Goal: Information Seeking & Learning: Check status

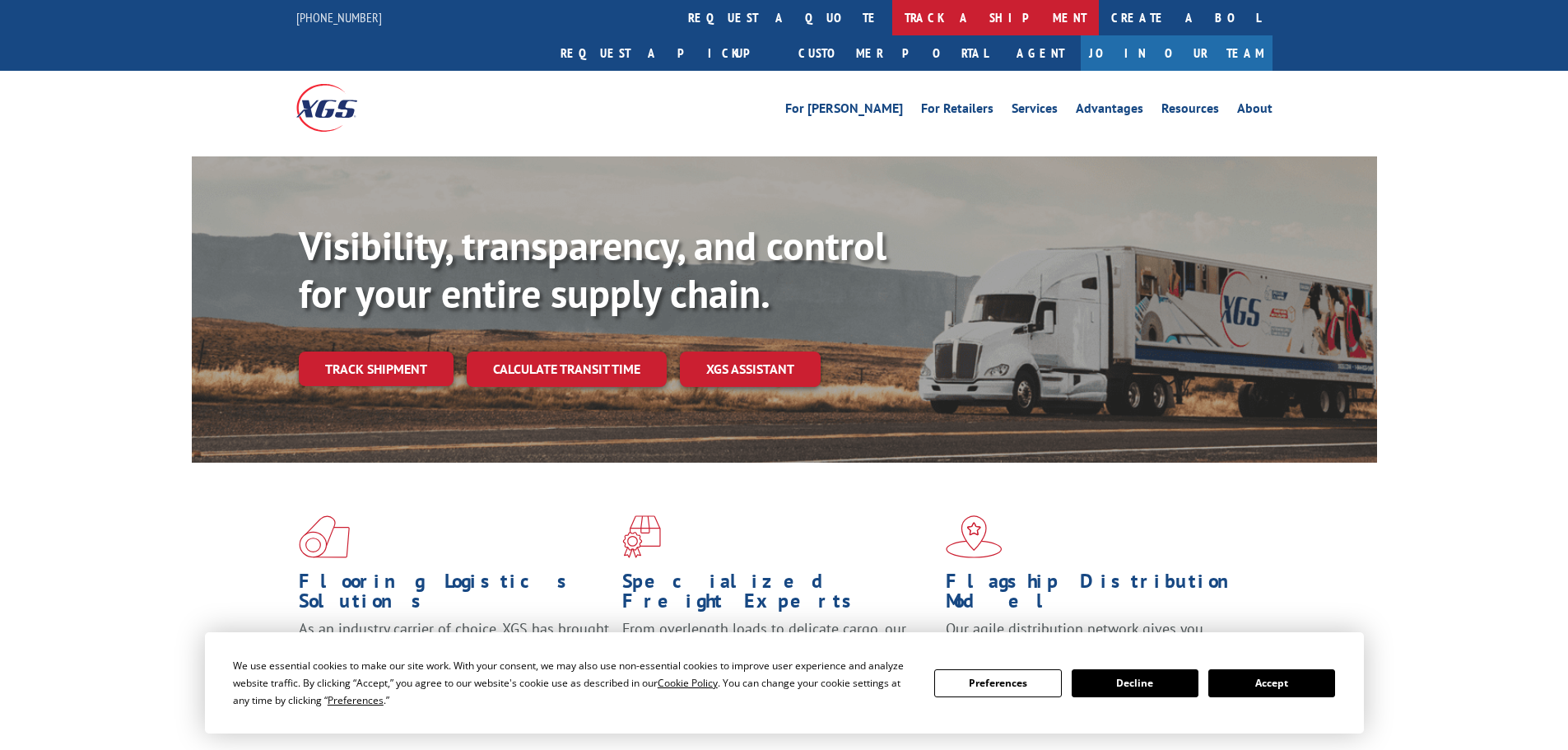
click at [892, 24] on link "track a shipment" at bounding box center [995, 17] width 207 height 35
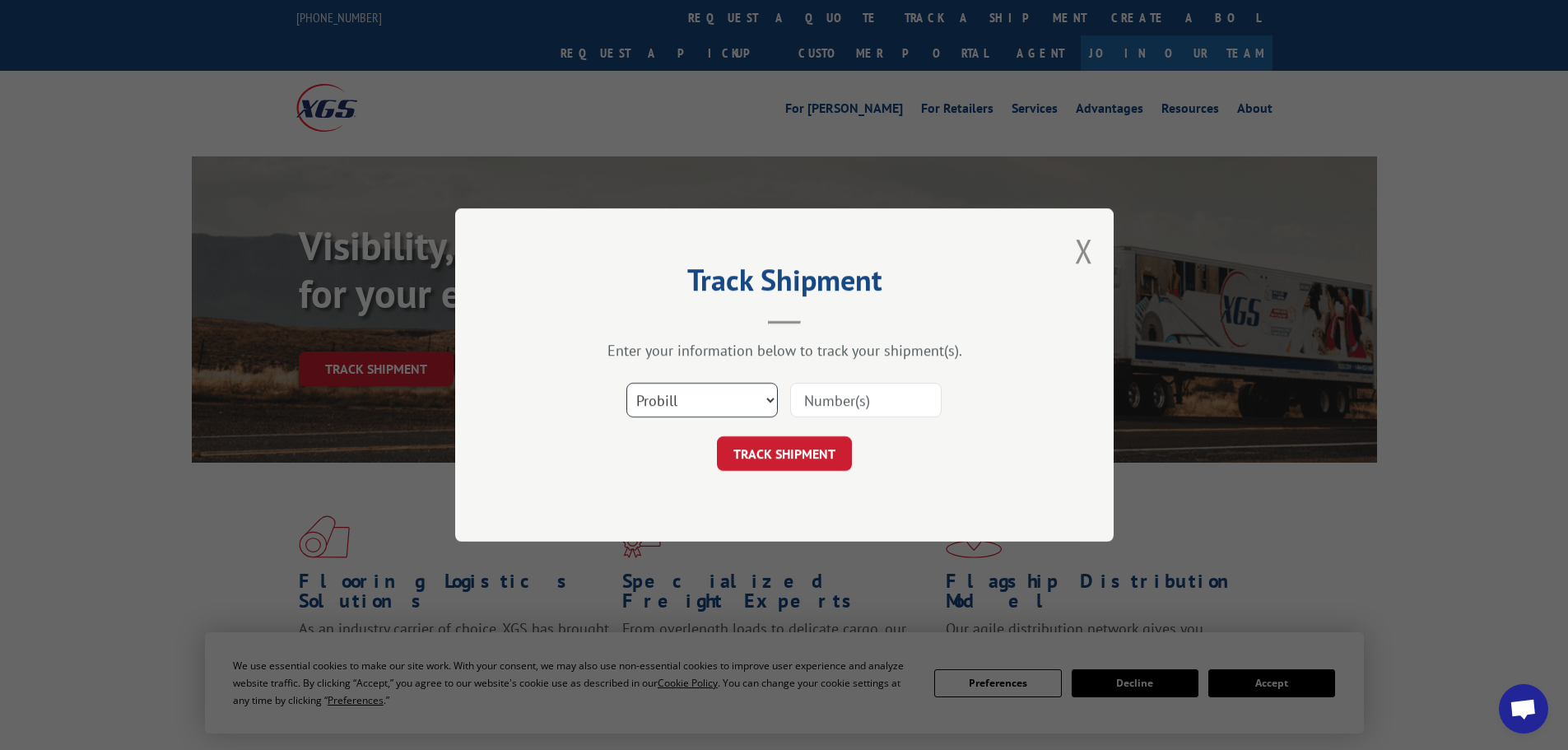
drag, startPoint x: 772, startPoint y: 404, endPoint x: 760, endPoint y: 415, distance: 16.3
click at [772, 404] on select "Select category... Probill BOL PO" at bounding box center [703, 400] width 152 height 34
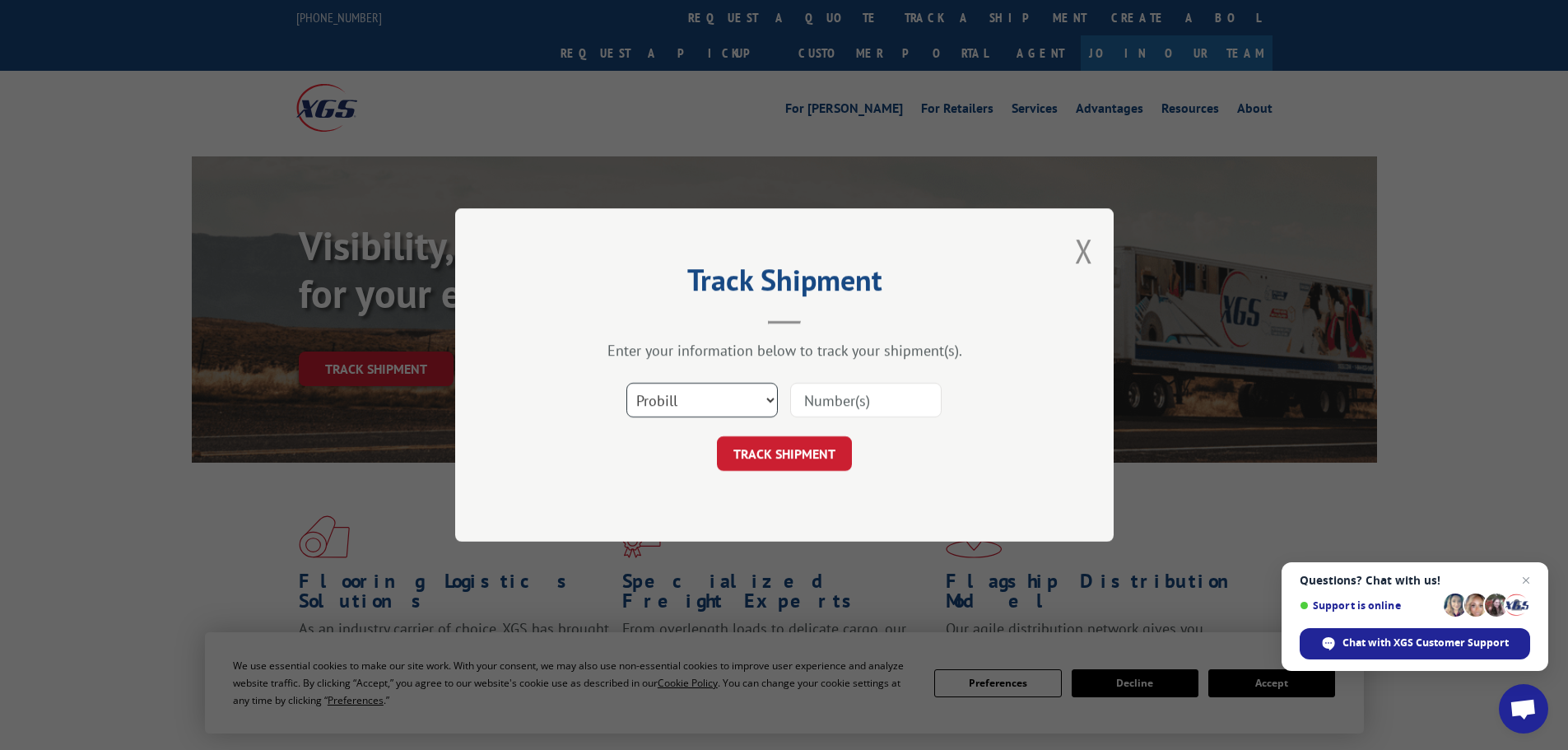
select select "bol"
click at [627, 383] on select "Select category... Probill BOL PO" at bounding box center [703, 400] width 152 height 34
click at [805, 402] on input at bounding box center [866, 400] width 152 height 34
paste input "7032377"
type input "7032377"
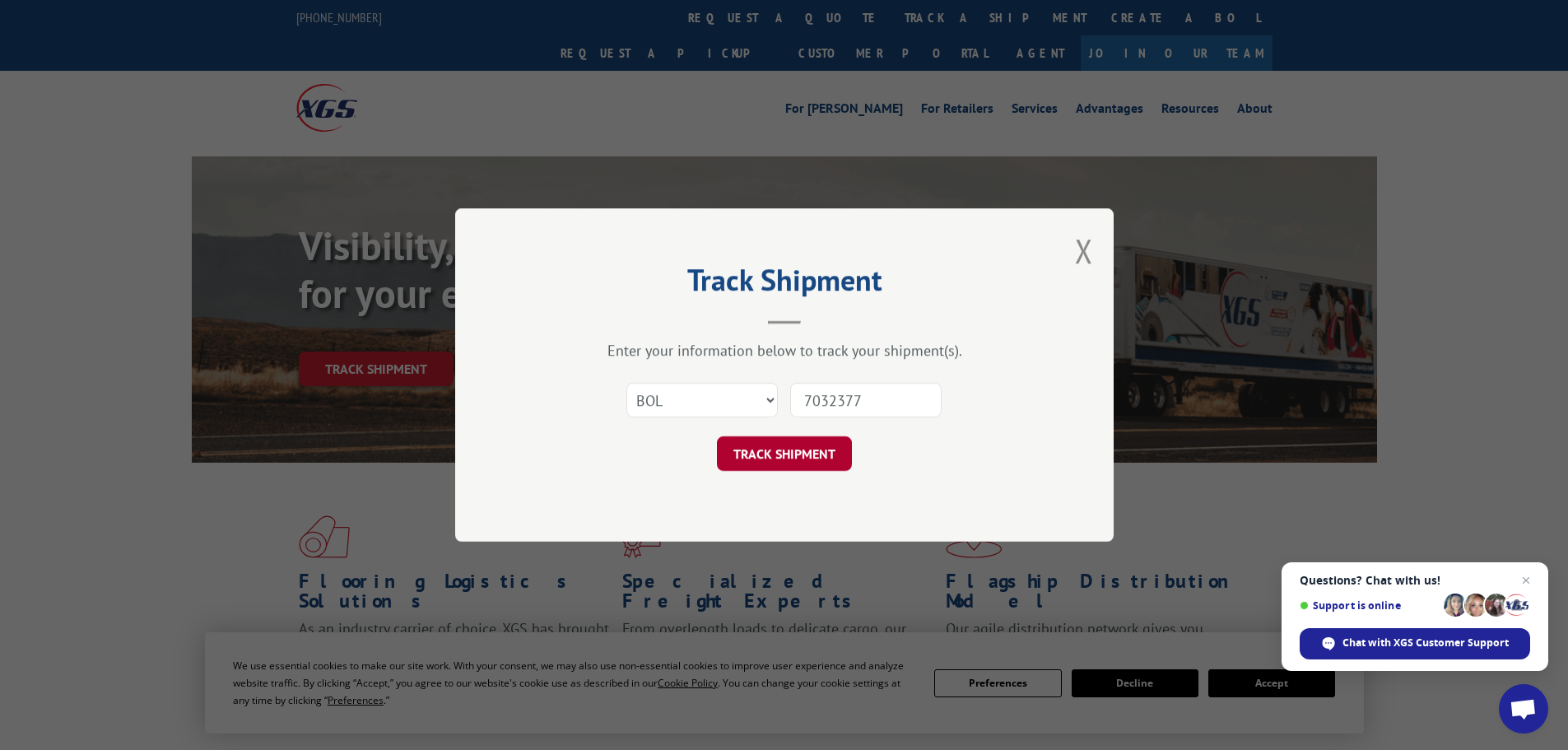
click at [798, 456] on button "TRACK SHIPMENT" at bounding box center [784, 454] width 135 height 34
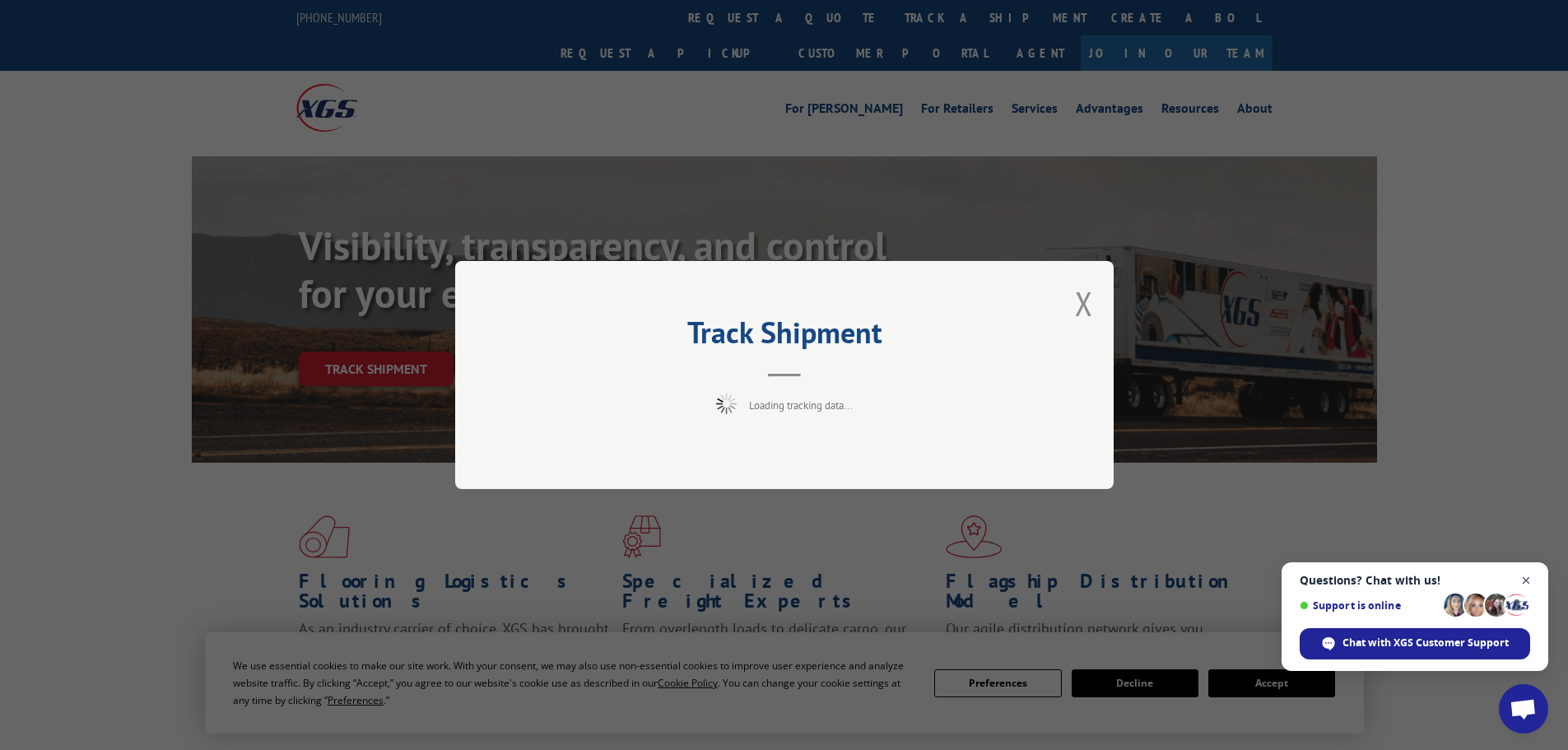
click at [1525, 580] on span "Close chat" at bounding box center [1527, 581] width 21 height 21
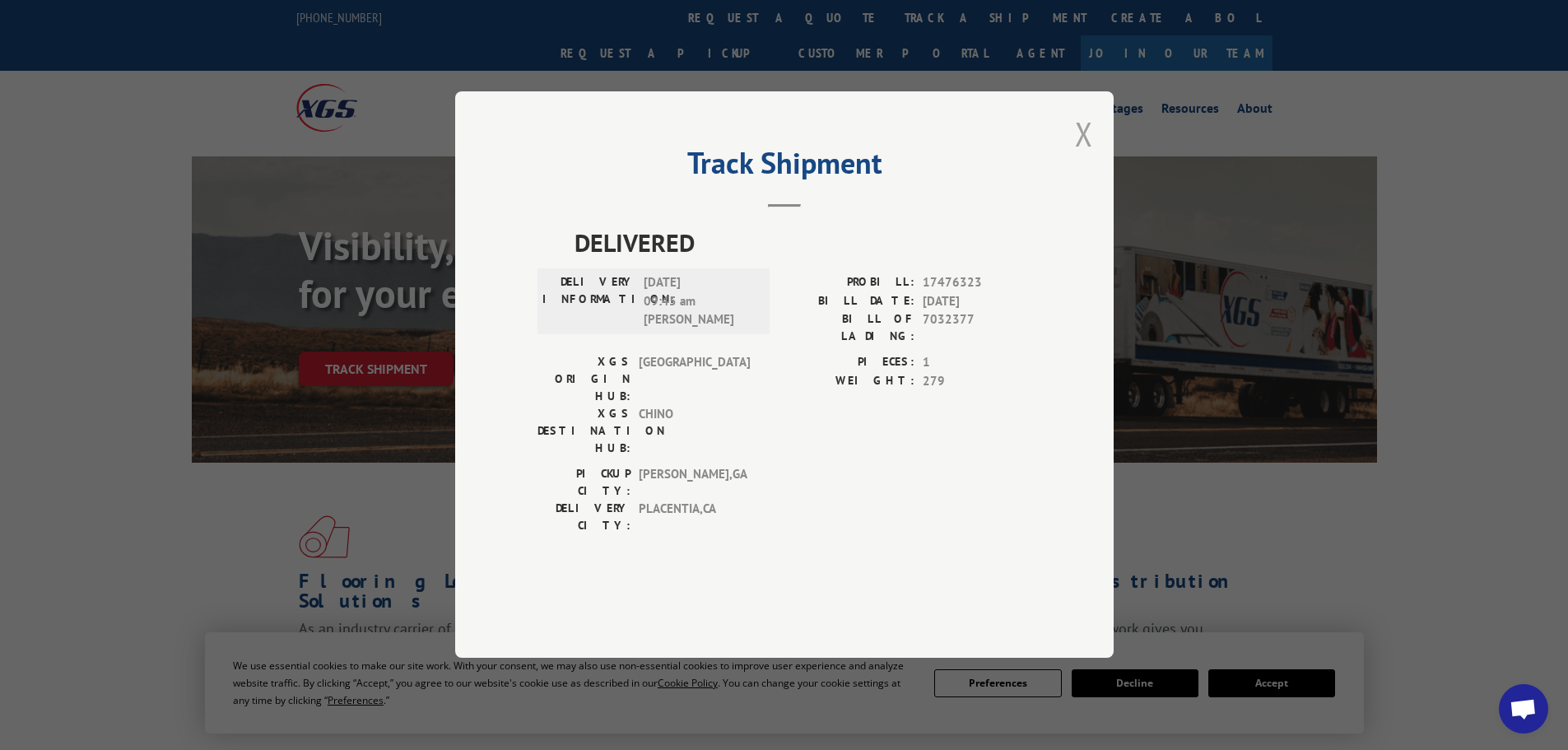
click at [1080, 156] on button "Close modal" at bounding box center [1084, 133] width 18 height 44
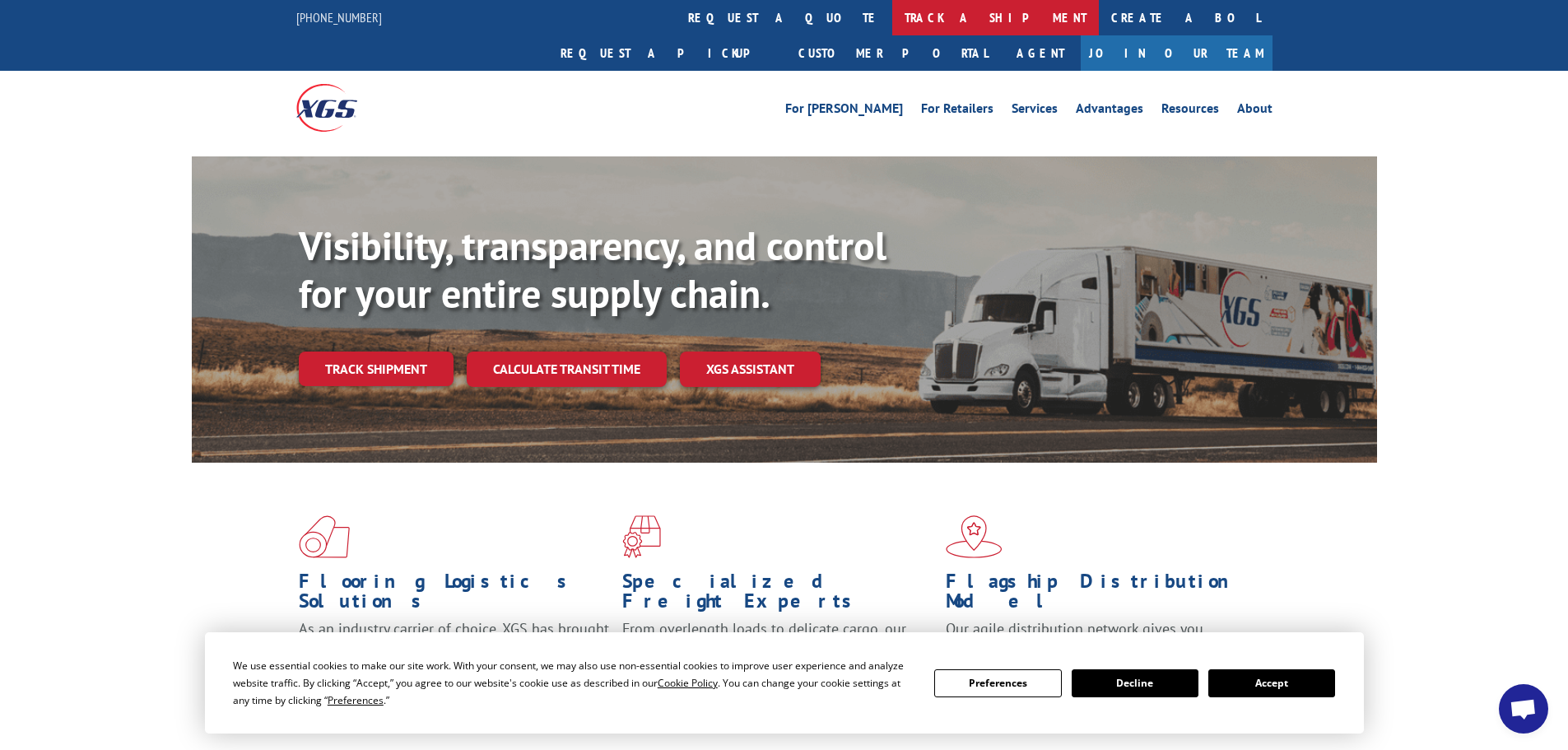
click at [892, 20] on link "track a shipment" at bounding box center [995, 17] width 207 height 35
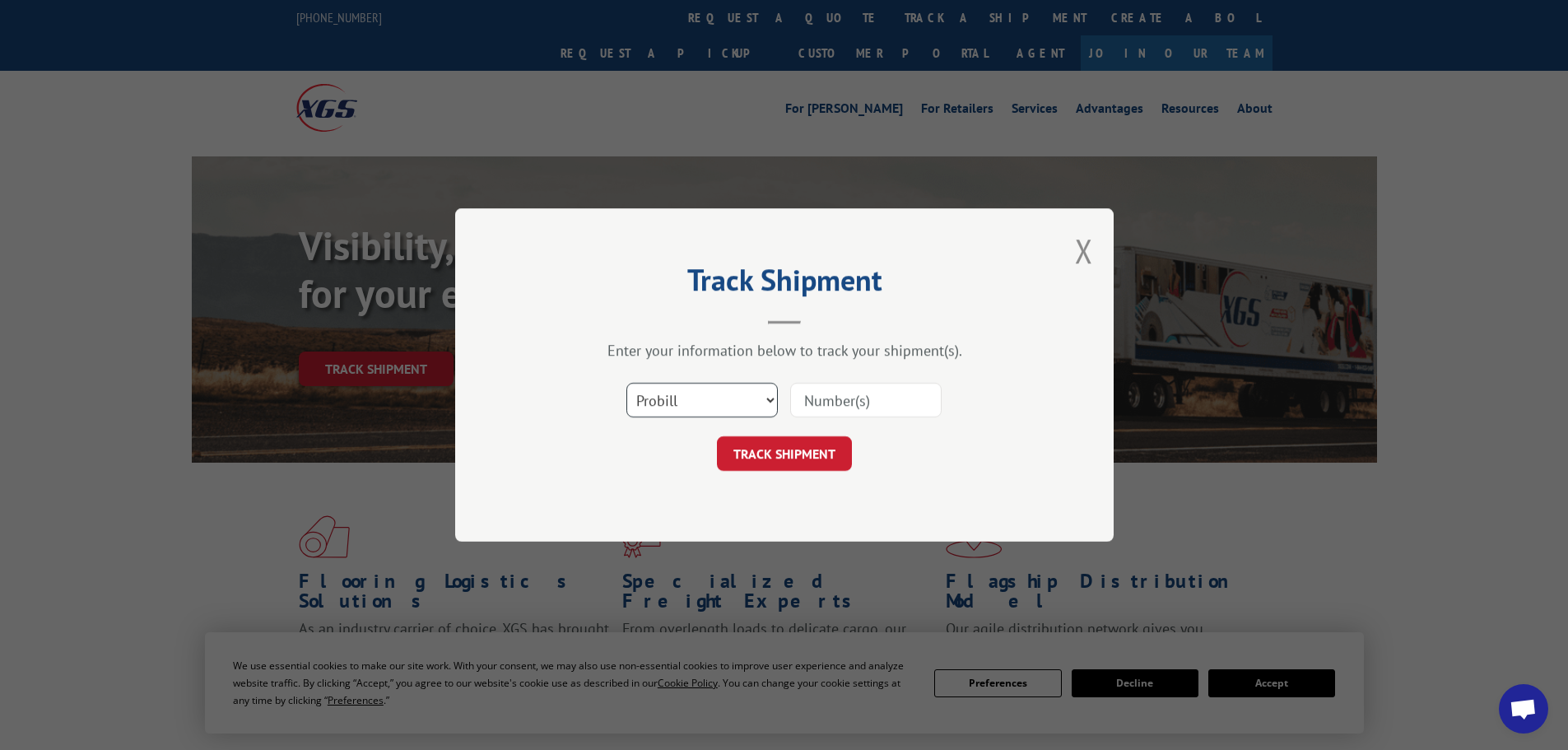
click at [770, 403] on select "Select category... Probill BOL PO" at bounding box center [703, 400] width 152 height 34
select select "bol"
click at [627, 383] on select "Select category... Probill BOL PO" at bounding box center [703, 400] width 152 height 34
click at [848, 393] on input at bounding box center [866, 400] width 152 height 34
paste input "7047512"
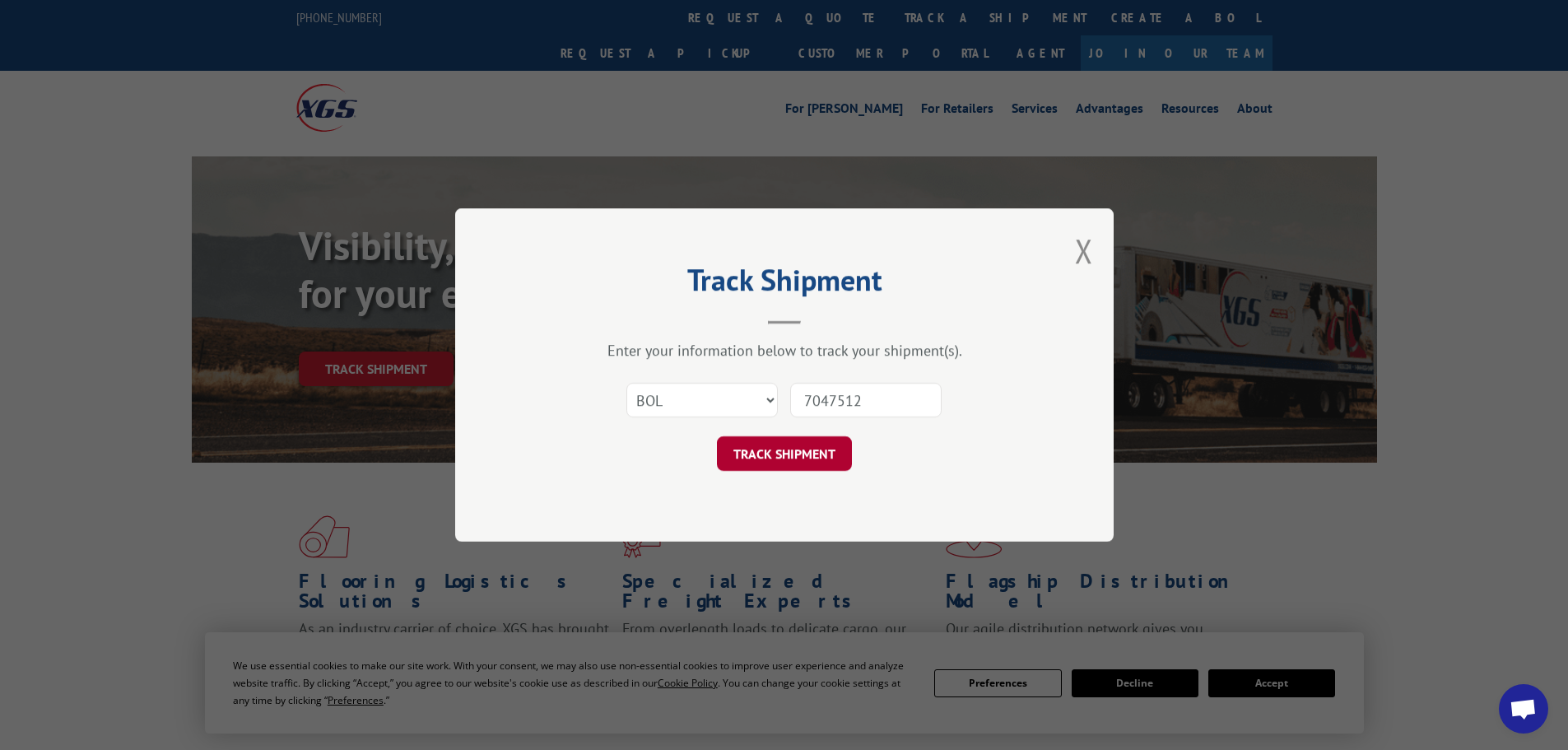
type input "7047512"
click at [774, 460] on button "TRACK SHIPMENT" at bounding box center [784, 454] width 135 height 34
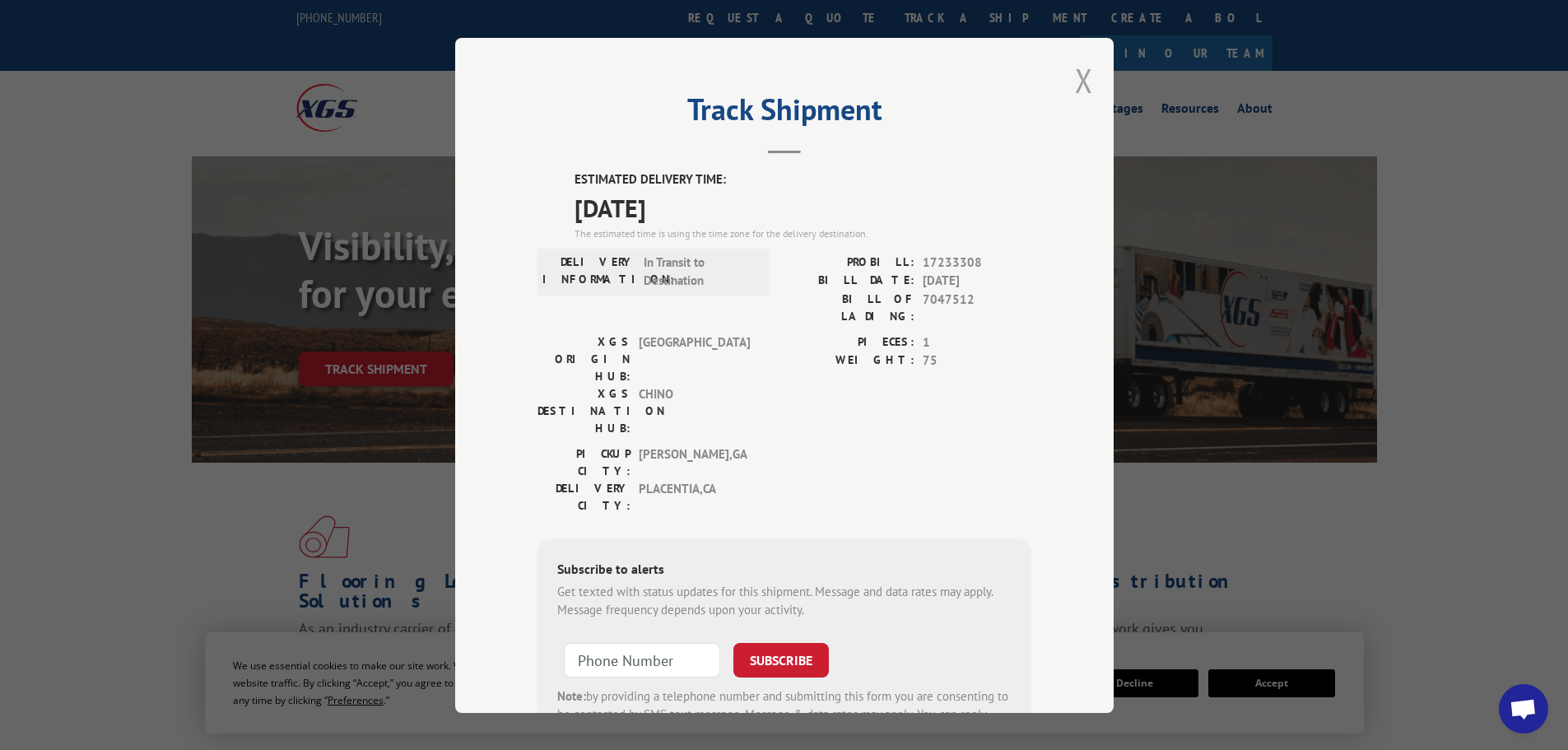
click at [1075, 79] on button "Close modal" at bounding box center [1084, 80] width 18 height 44
